Goal: Information Seeking & Learning: Learn about a topic

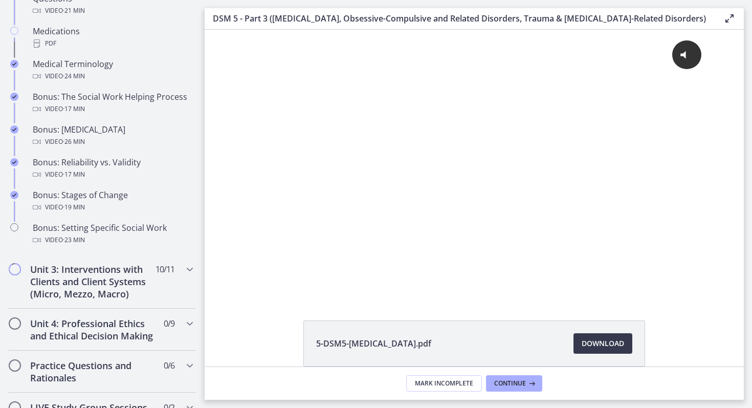
scroll to position [750, 0]
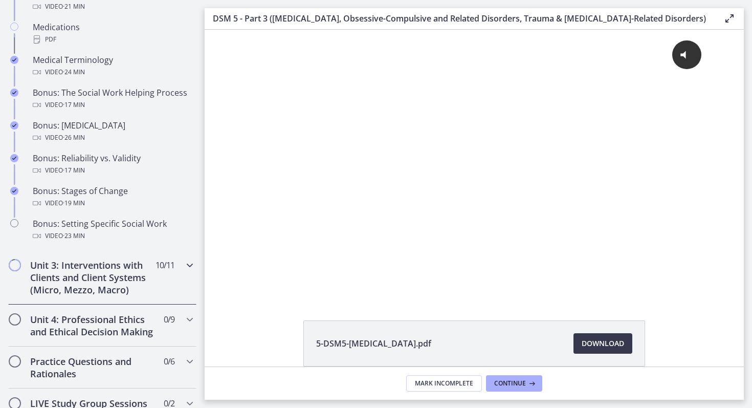
click at [15, 266] on span "Chapters" at bounding box center [15, 265] width 10 height 10
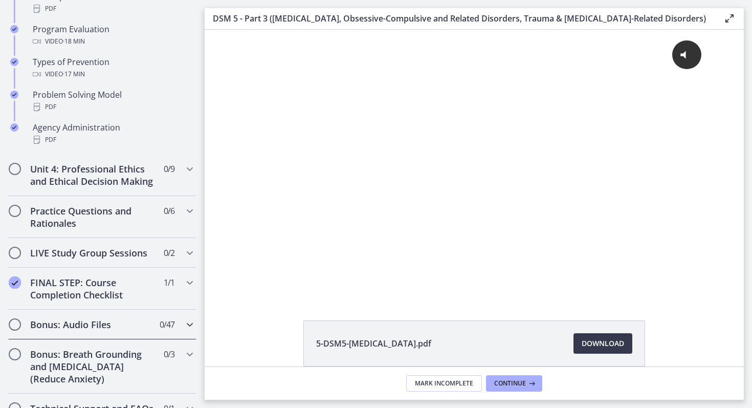
scroll to position [671, 0]
click at [188, 167] on icon "Chapters" at bounding box center [190, 169] width 12 height 12
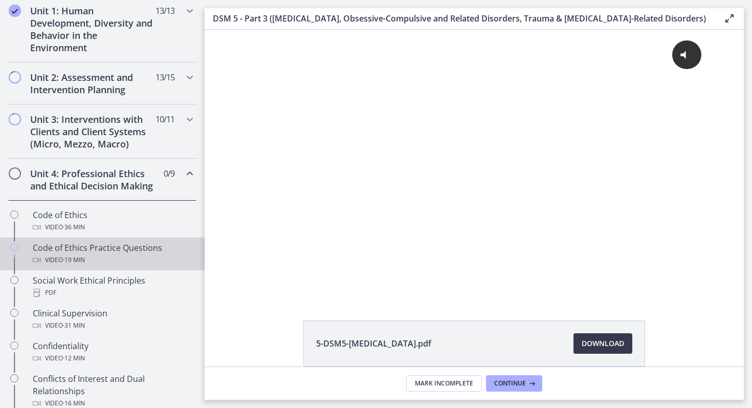
scroll to position [267, 0]
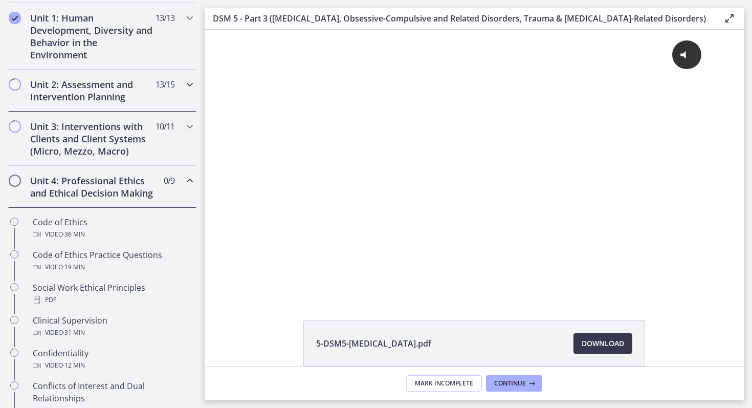
click at [127, 91] on h2 "Unit 2: Assessment and Intervention Planning" at bounding box center [92, 90] width 125 height 25
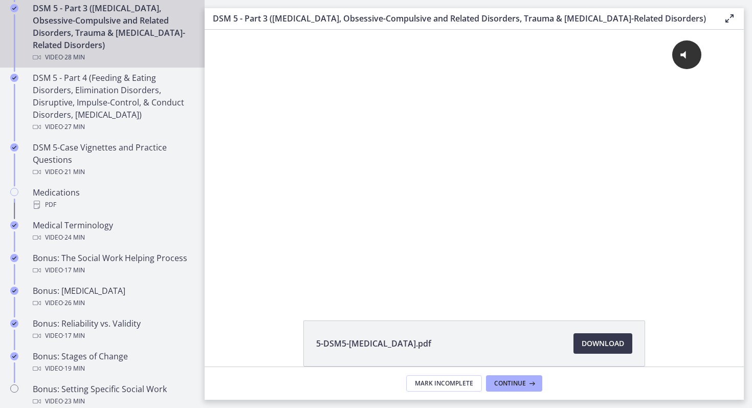
scroll to position [587, 0]
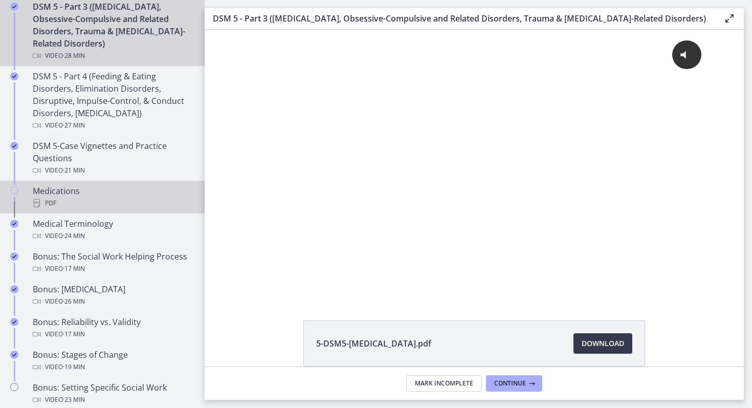
click at [57, 192] on div "Medications PDF" at bounding box center [113, 197] width 160 height 25
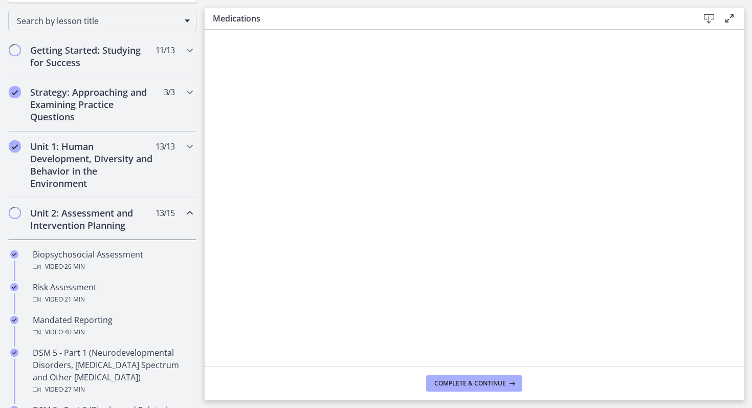
scroll to position [144, 0]
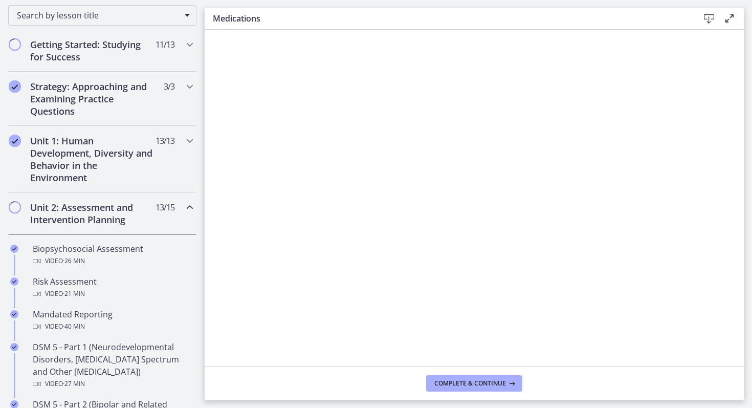
click at [15, 208] on span "Chapters" at bounding box center [15, 207] width 10 height 10
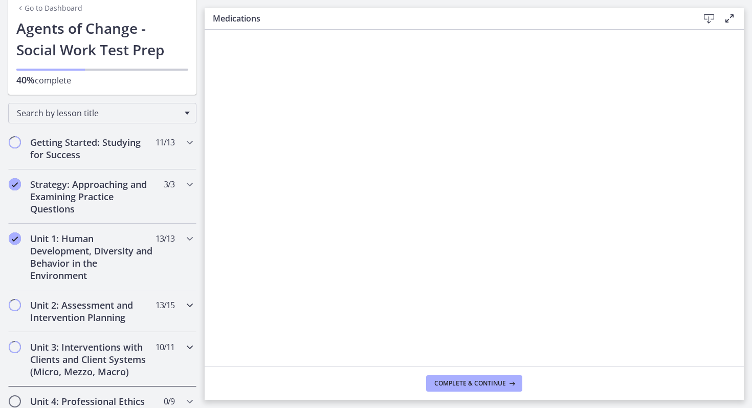
scroll to position [0, 0]
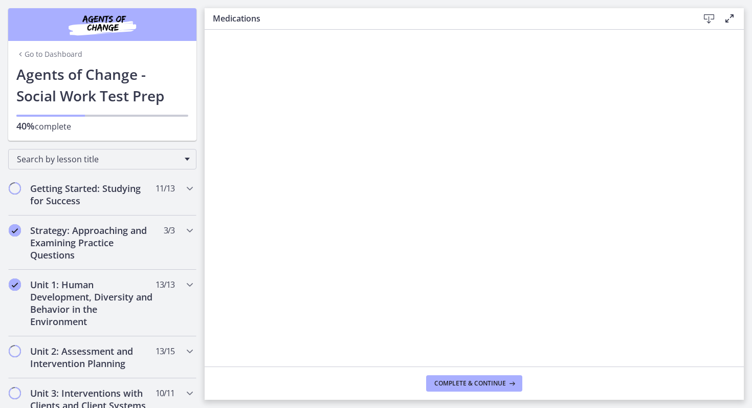
click at [64, 56] on link "Go to Dashboard" at bounding box center [49, 54] width 66 height 10
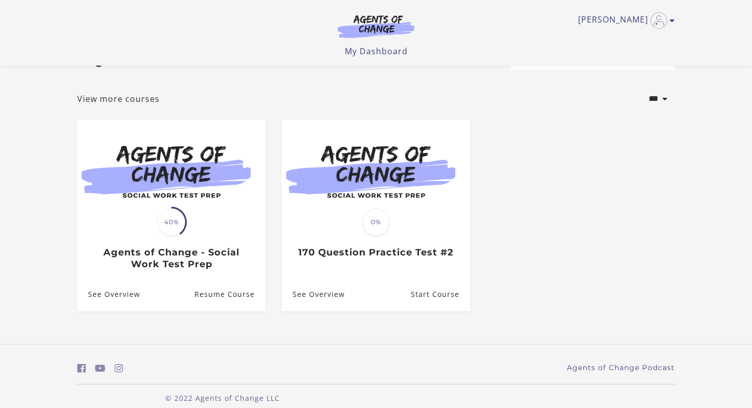
scroll to position [50, 0]
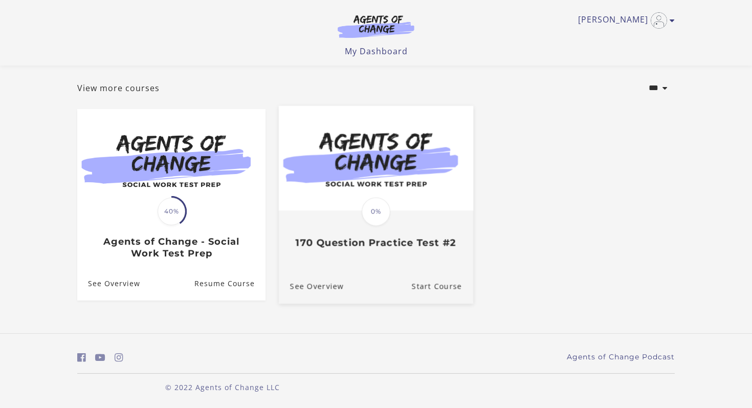
click at [384, 185] on img at bounding box center [376, 158] width 195 height 105
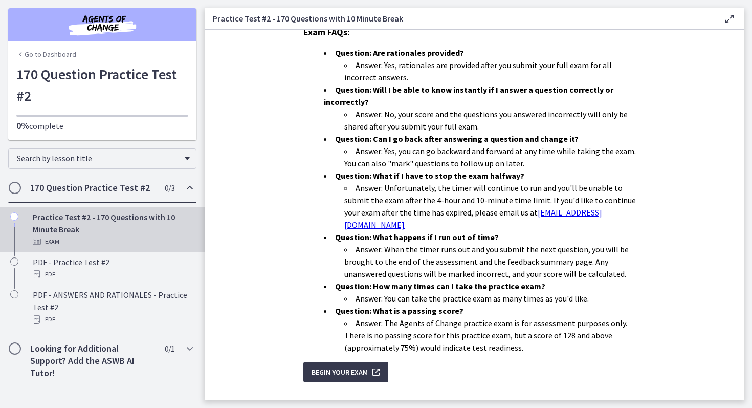
scroll to position [281, 0]
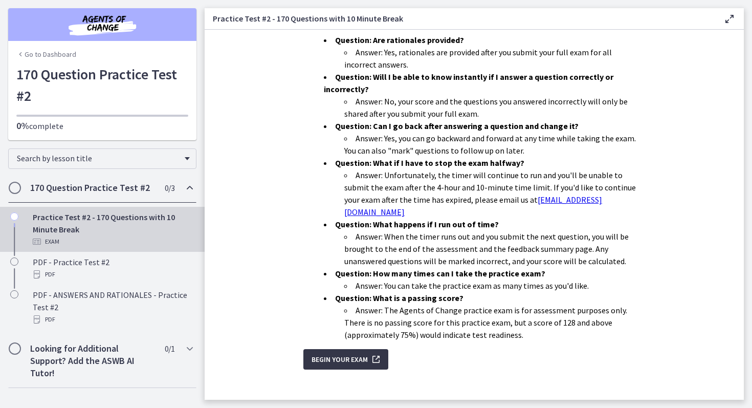
click at [347, 353] on span "Begin Your Exam" at bounding box center [340, 359] width 56 height 12
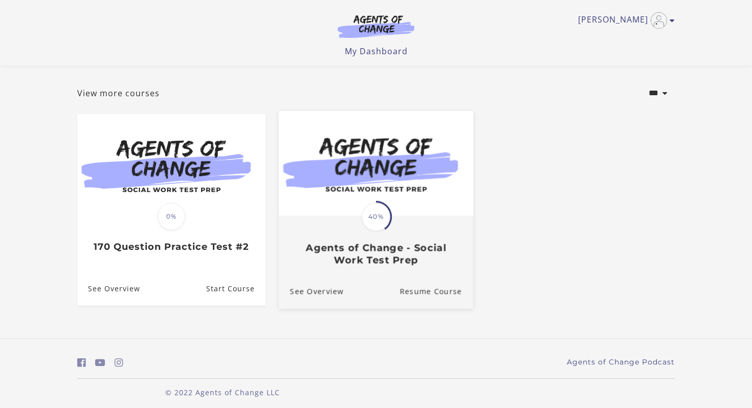
scroll to position [44, 0]
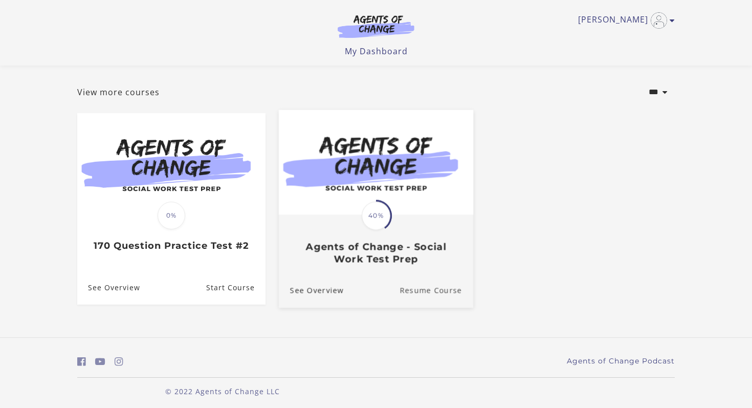
click at [423, 292] on link "Resume Course" at bounding box center [437, 290] width 74 height 34
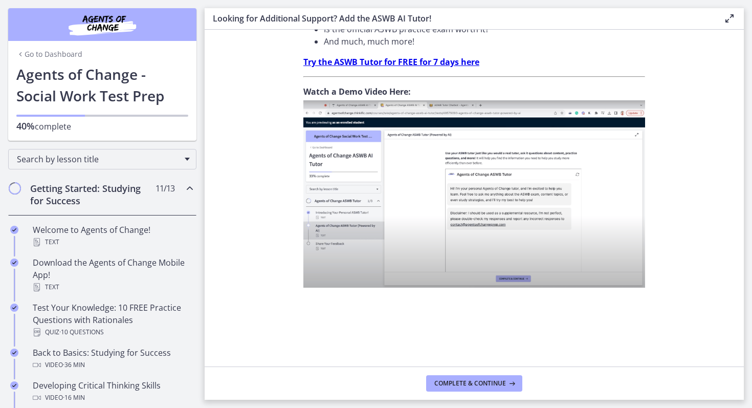
scroll to position [395, 0]
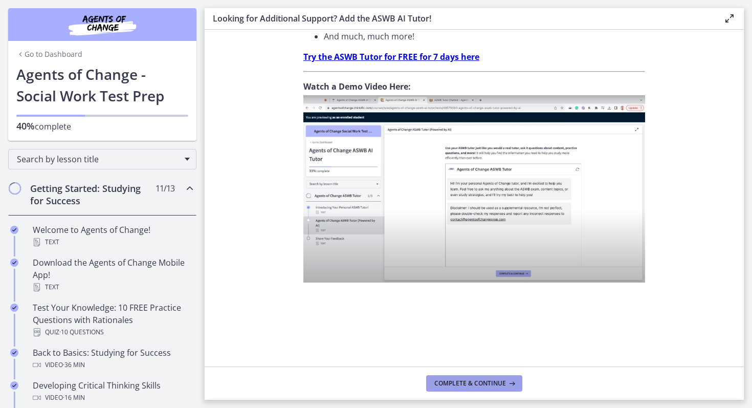
click at [465, 383] on span "Complete & continue" at bounding box center [471, 383] width 72 height 8
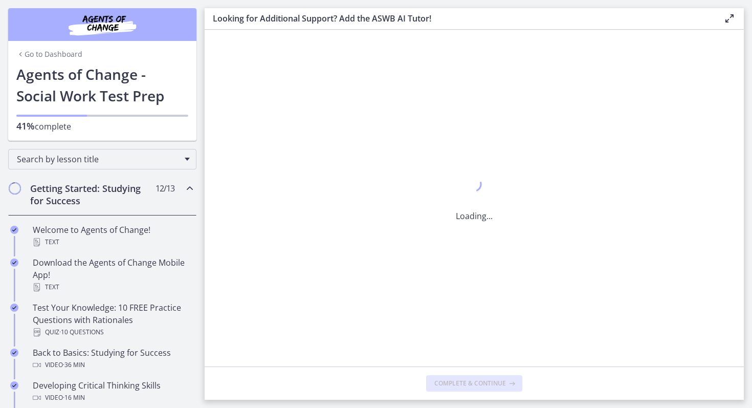
scroll to position [0, 0]
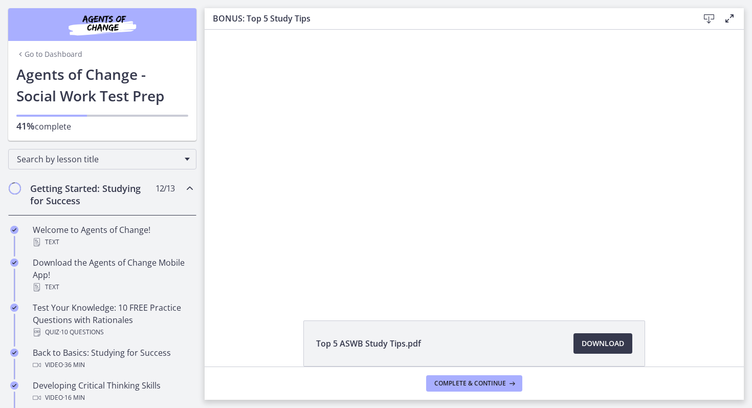
click at [457, 340] on li "Top 5 ASWB Study Tips.pdf Download Opens in a new window" at bounding box center [475, 343] width 342 height 46
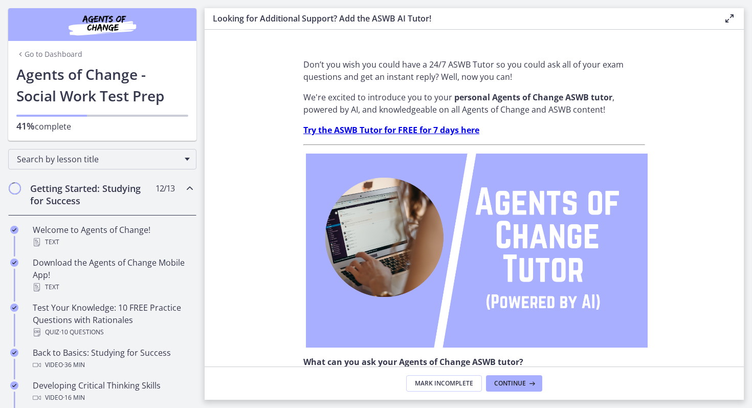
click at [68, 54] on link "Go to Dashboard" at bounding box center [49, 54] width 66 height 10
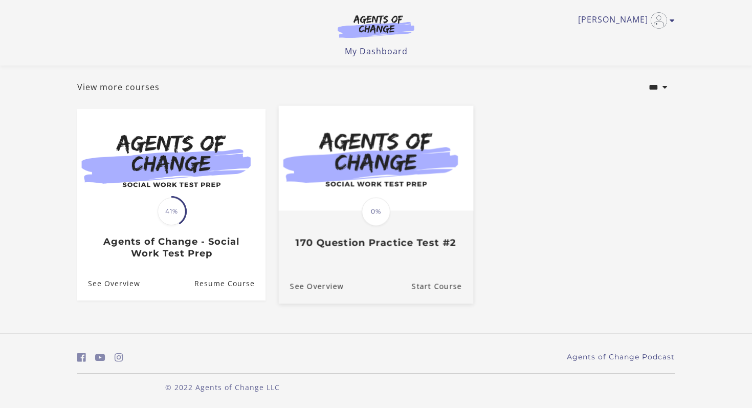
scroll to position [51, 0]
click at [424, 286] on link "Start Course" at bounding box center [442, 286] width 61 height 34
